Goal: Task Accomplishment & Management: Use online tool/utility

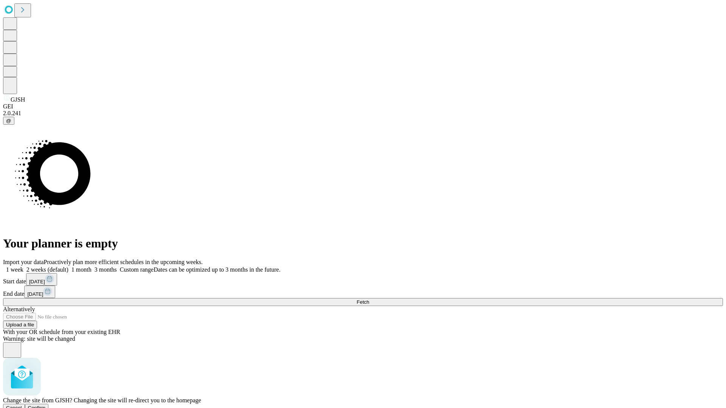
click at [46, 405] on span "Confirm" at bounding box center [37, 408] width 18 height 6
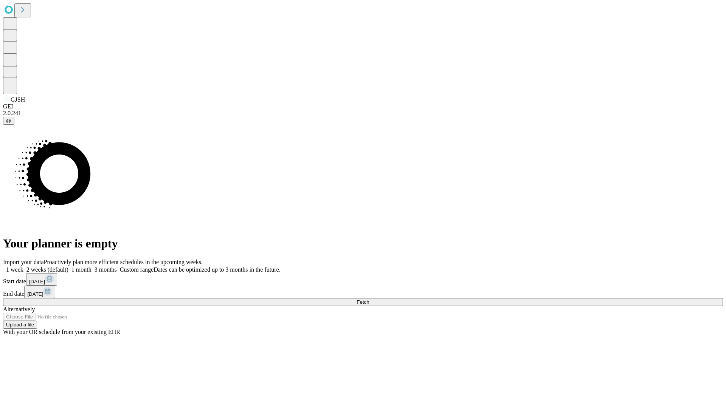
click at [23, 267] on label "1 week" at bounding box center [13, 270] width 20 height 6
click at [369, 300] on span "Fetch" at bounding box center [363, 303] width 12 height 6
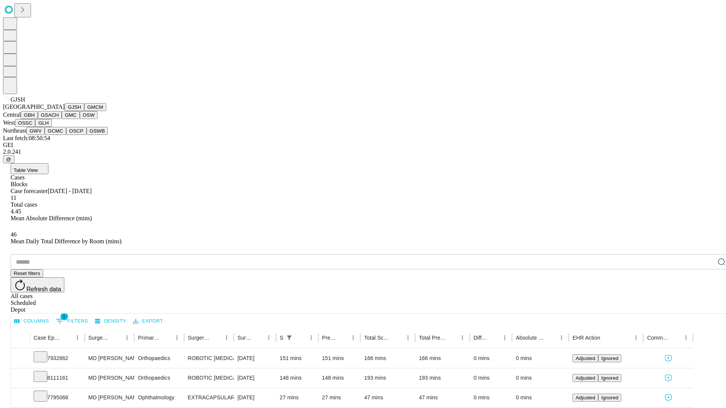
click at [84, 111] on button "GMCM" at bounding box center [95, 107] width 22 height 8
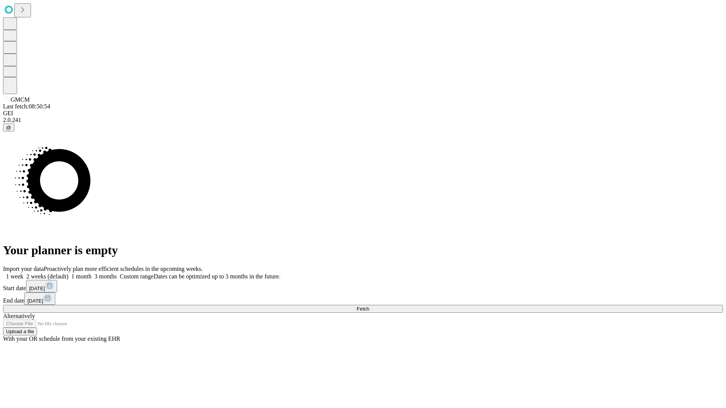
click at [23, 273] on label "1 week" at bounding box center [13, 276] width 20 height 6
click at [369, 306] on span "Fetch" at bounding box center [363, 309] width 12 height 6
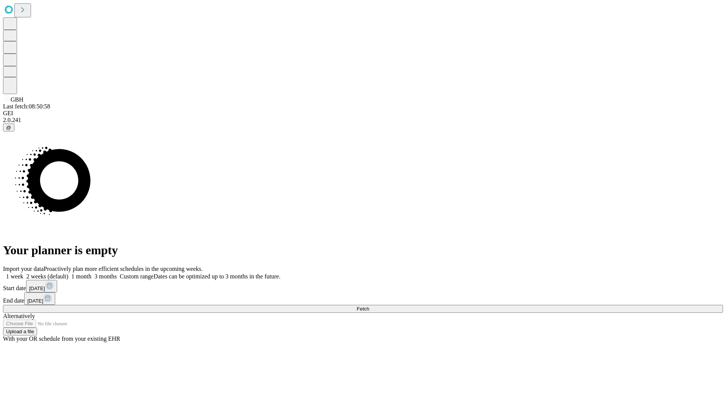
click at [23, 273] on label "1 week" at bounding box center [13, 276] width 20 height 6
click at [369, 306] on span "Fetch" at bounding box center [363, 309] width 12 height 6
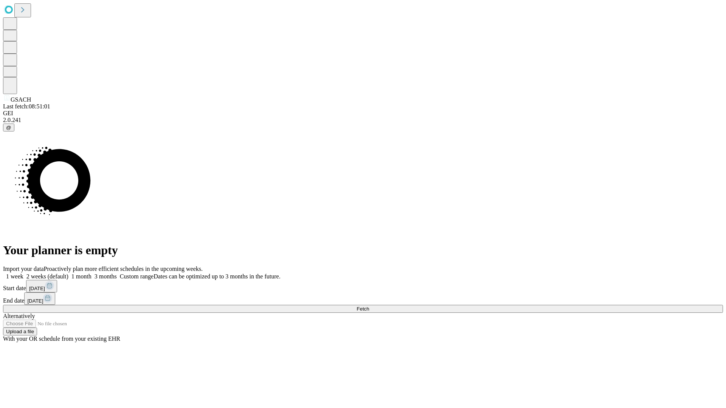
click at [23, 273] on label "1 week" at bounding box center [13, 276] width 20 height 6
click at [369, 306] on span "Fetch" at bounding box center [363, 309] width 12 height 6
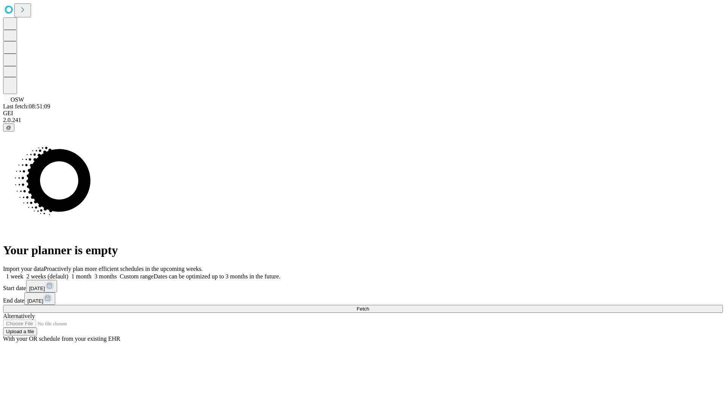
click at [369, 306] on span "Fetch" at bounding box center [363, 309] width 12 height 6
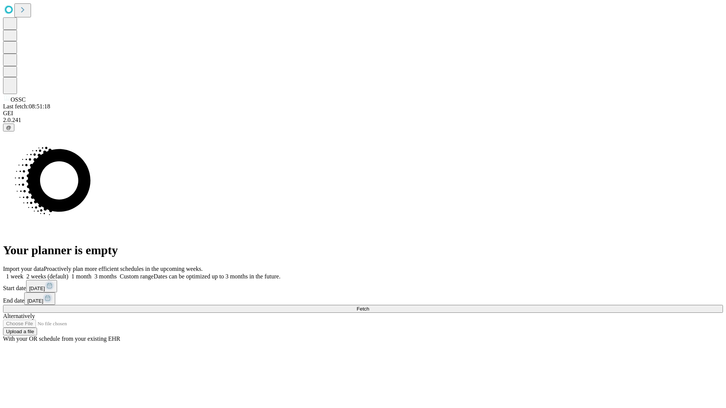
click at [369, 306] on span "Fetch" at bounding box center [363, 309] width 12 height 6
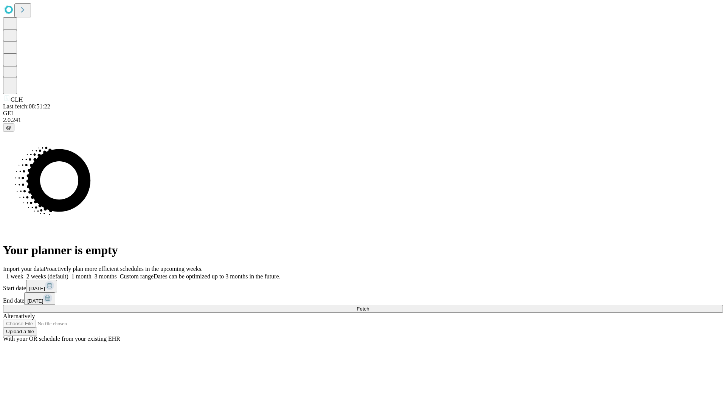
click at [23, 273] on label "1 week" at bounding box center [13, 276] width 20 height 6
click at [369, 306] on span "Fetch" at bounding box center [363, 309] width 12 height 6
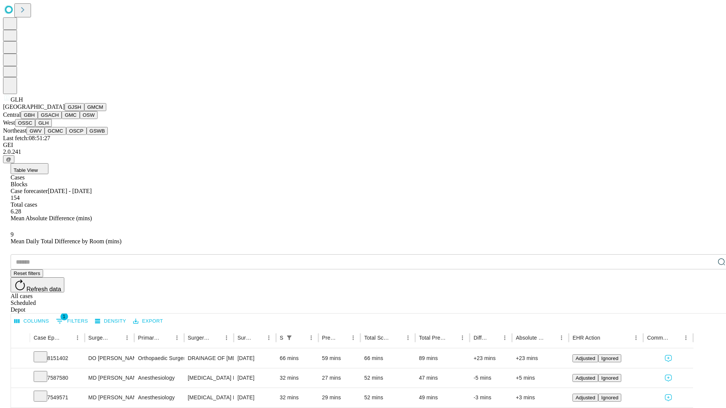
click at [45, 135] on button "GWV" at bounding box center [35, 131] width 18 height 8
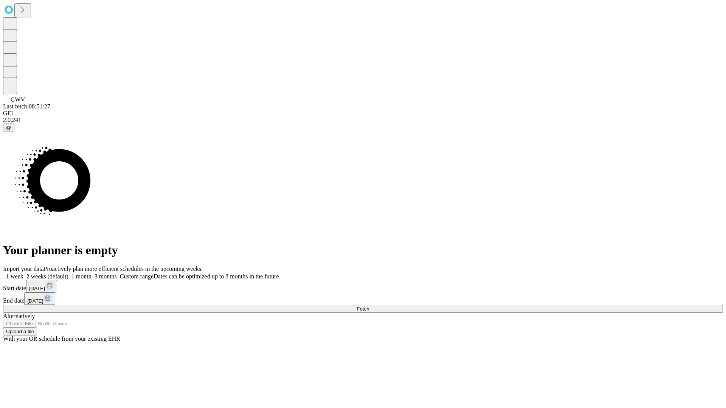
click at [23, 273] on label "1 week" at bounding box center [13, 276] width 20 height 6
click at [369, 306] on span "Fetch" at bounding box center [363, 309] width 12 height 6
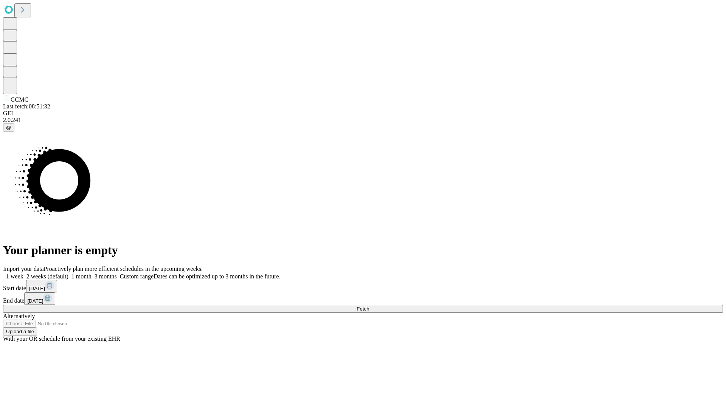
click at [23, 273] on label "1 week" at bounding box center [13, 276] width 20 height 6
click at [369, 306] on span "Fetch" at bounding box center [363, 309] width 12 height 6
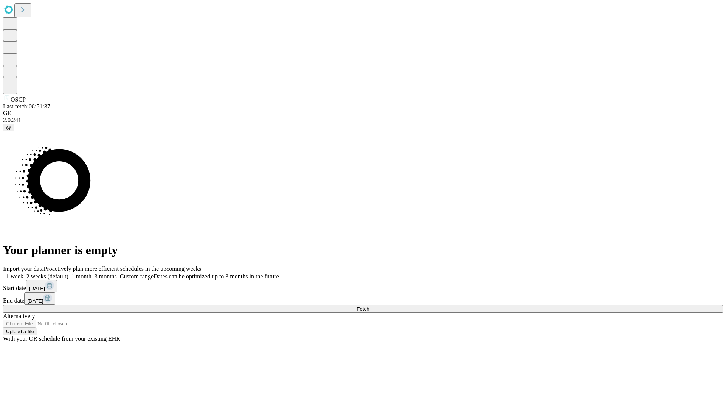
click at [369, 306] on span "Fetch" at bounding box center [363, 309] width 12 height 6
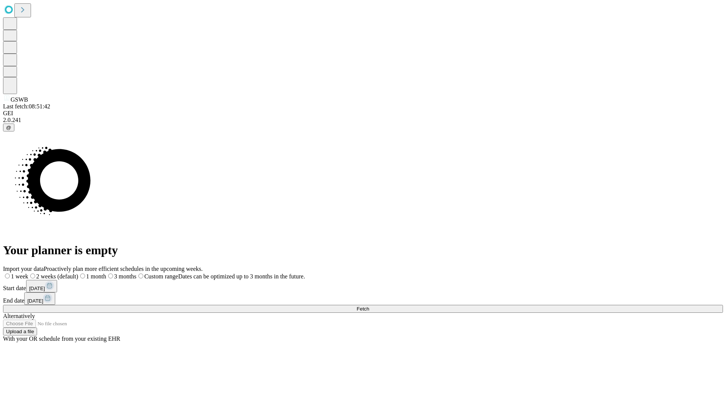
click at [28, 273] on label "1 week" at bounding box center [15, 276] width 25 height 6
click at [369, 306] on span "Fetch" at bounding box center [363, 309] width 12 height 6
